Goal: Transaction & Acquisition: Purchase product/service

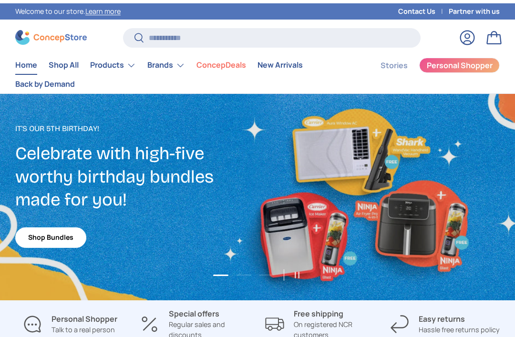
scroll to position [2345, 3408]
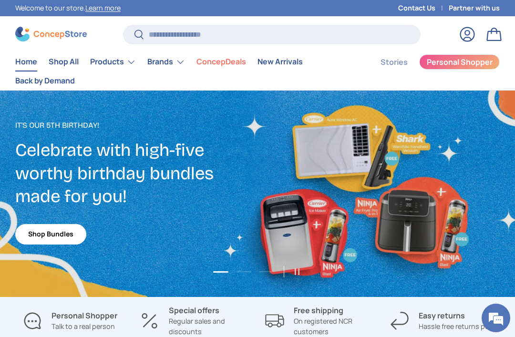
click at [68, 273] on link "1 of 3" at bounding box center [257, 194] width 515 height 207
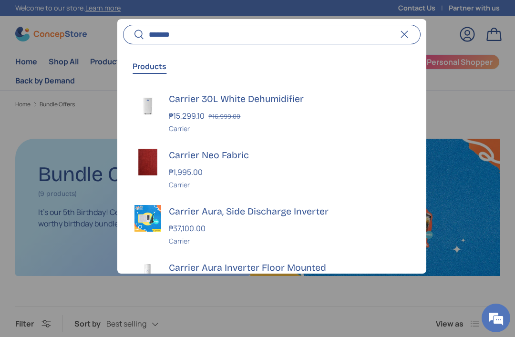
type input "*******"
click at [134, 35] on button "Search" at bounding box center [133, 35] width 21 height 22
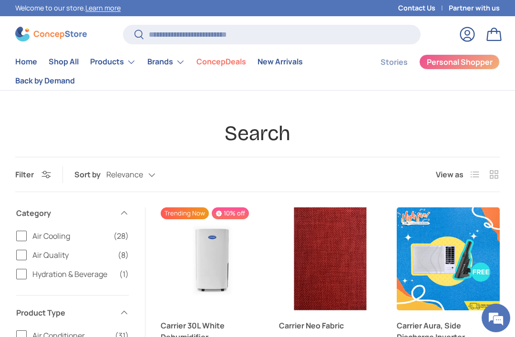
click at [21, 235] on label "Air Cooling (28)" at bounding box center [72, 235] width 113 height 11
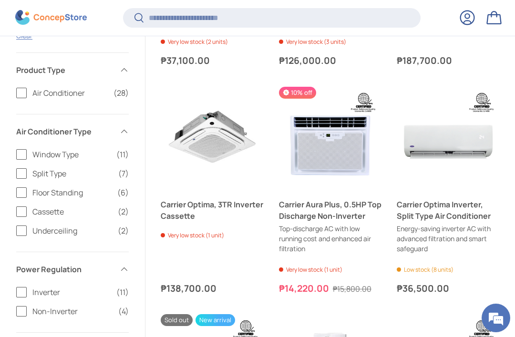
scroll to position [317, 0]
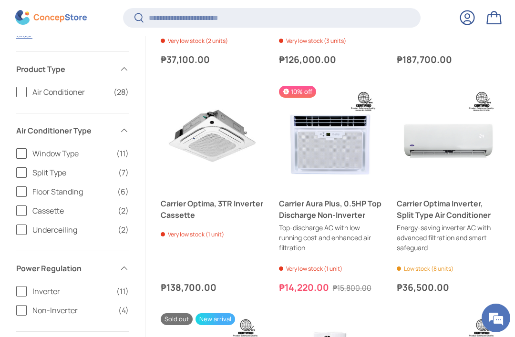
click at [23, 154] on label "Window Type (11)" at bounding box center [72, 153] width 113 height 11
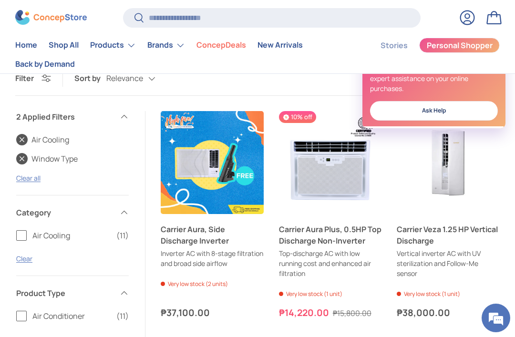
scroll to position [89, 0]
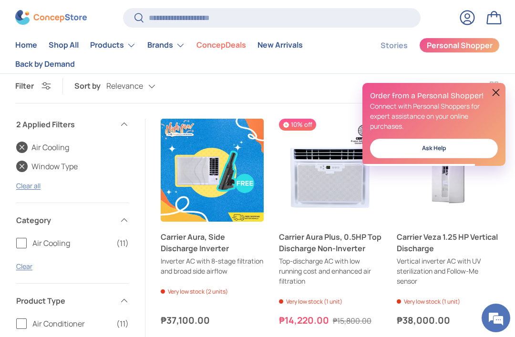
click at [500, 91] on button at bounding box center [496, 92] width 11 height 11
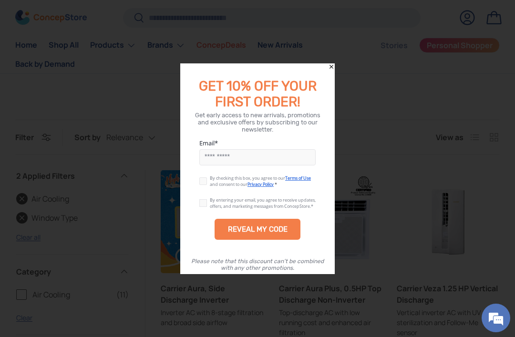
scroll to position [0, 0]
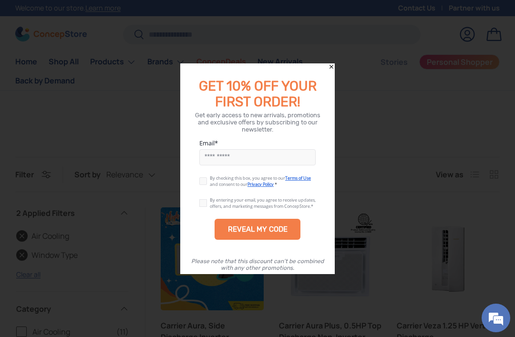
click at [334, 63] on icon "Close" at bounding box center [331, 66] width 7 height 7
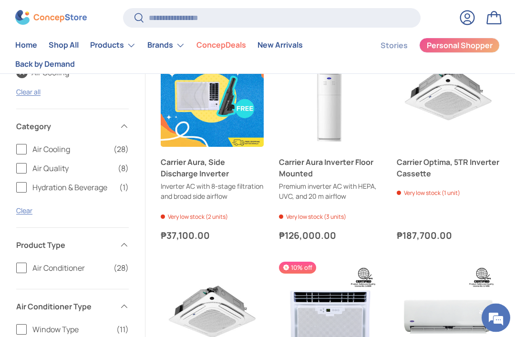
scroll to position [111, 0]
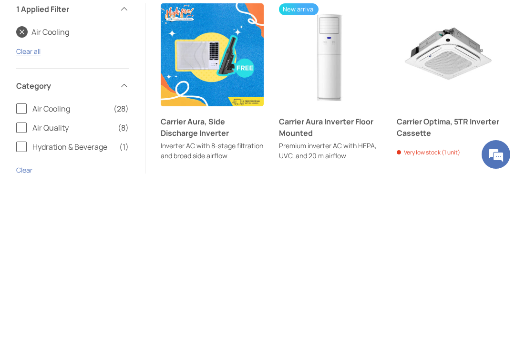
scroll to position [204, 0]
